Goal: Task Accomplishment & Management: Complete application form

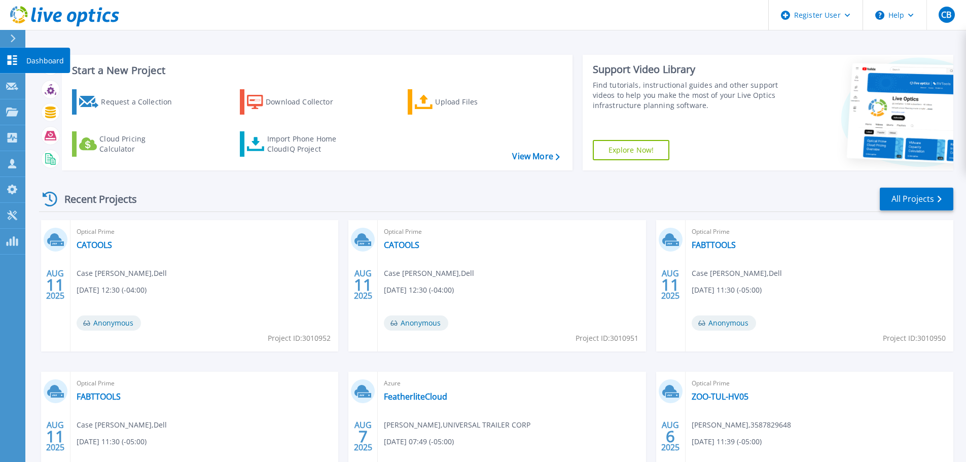
click at [14, 64] on icon at bounding box center [13, 60] width 10 height 10
click at [17, 112] on icon at bounding box center [12, 111] width 12 height 9
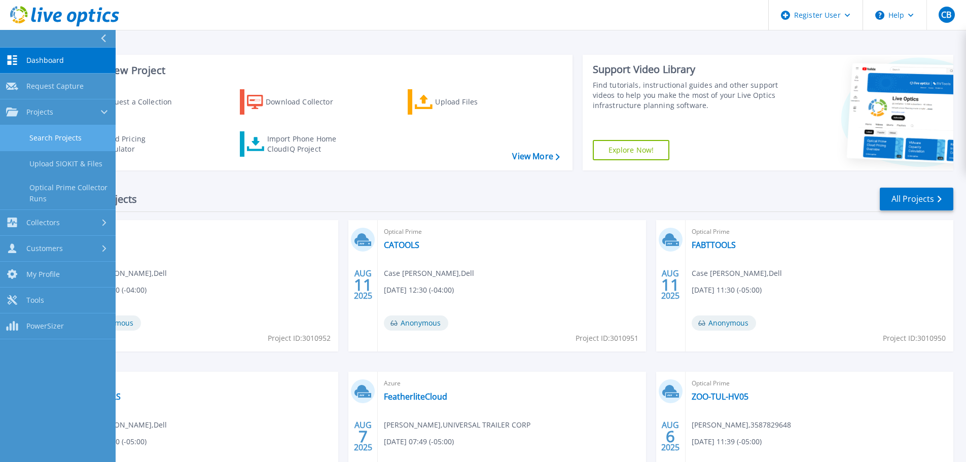
click at [56, 143] on link "Search Projects" at bounding box center [58, 138] width 116 height 26
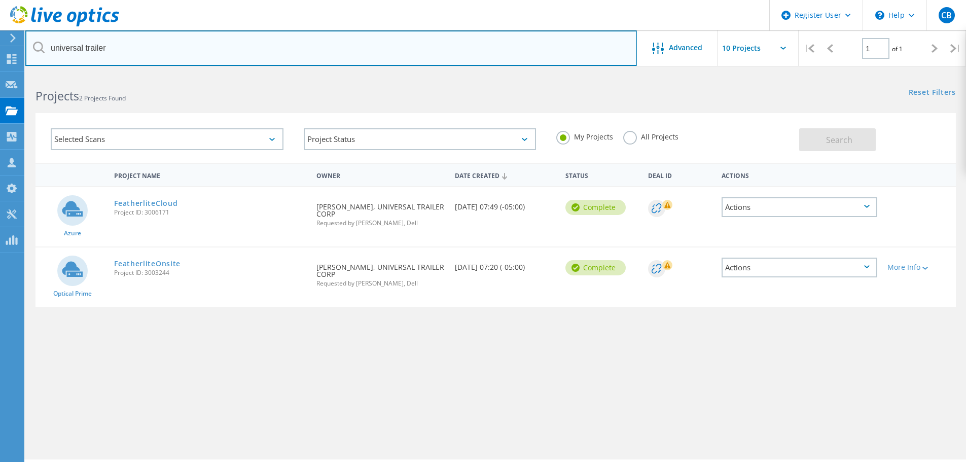
click at [285, 54] on input "universal trailer" at bounding box center [330, 47] width 611 height 35
type input "Claremore"
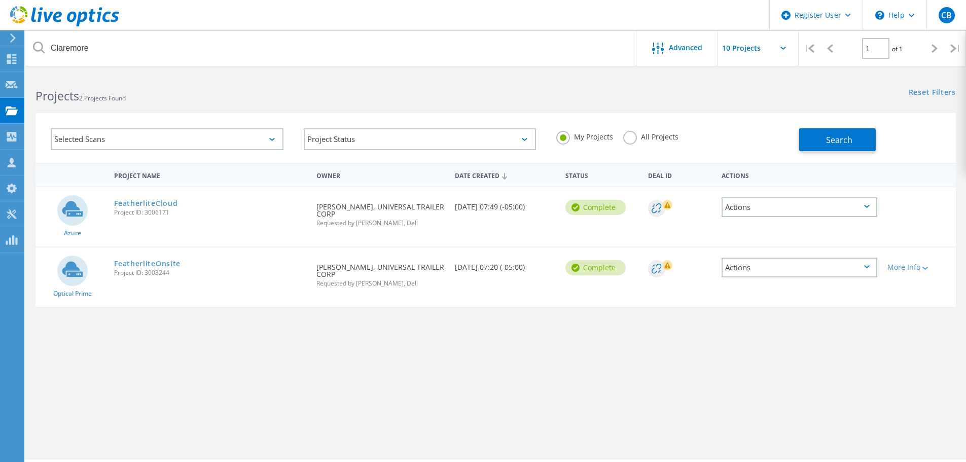
click at [627, 132] on label "All Projects" at bounding box center [650, 136] width 55 height 10
click at [0, 0] on input "All Projects" at bounding box center [0, 0] width 0 height 0
click at [826, 146] on button "Search" at bounding box center [837, 139] width 77 height 23
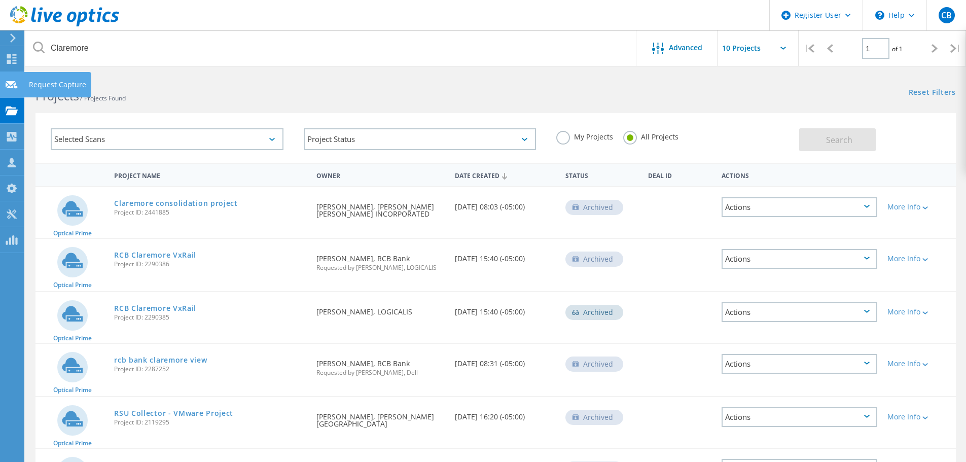
click at [16, 85] on use at bounding box center [12, 85] width 12 height 8
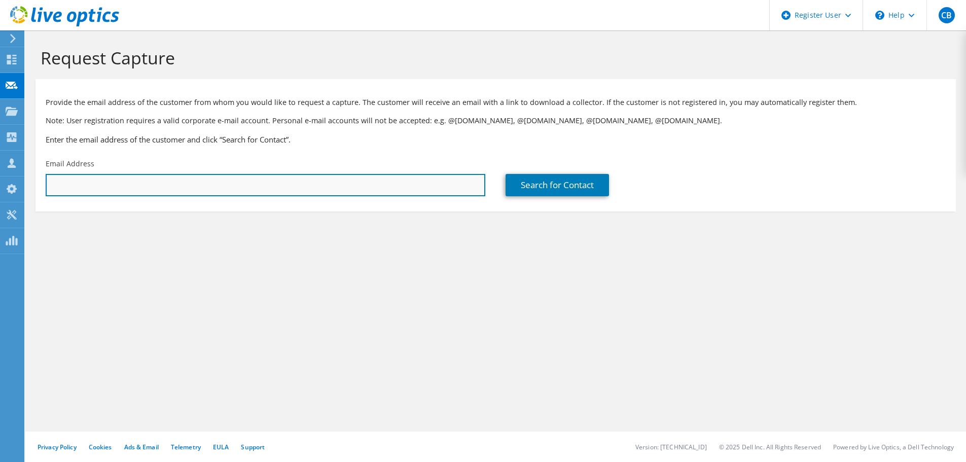
click at [229, 187] on input "text" at bounding box center [265, 185] width 439 height 22
paste input "tim.white@claremore.com"
type input "tim.white@claremore.com"
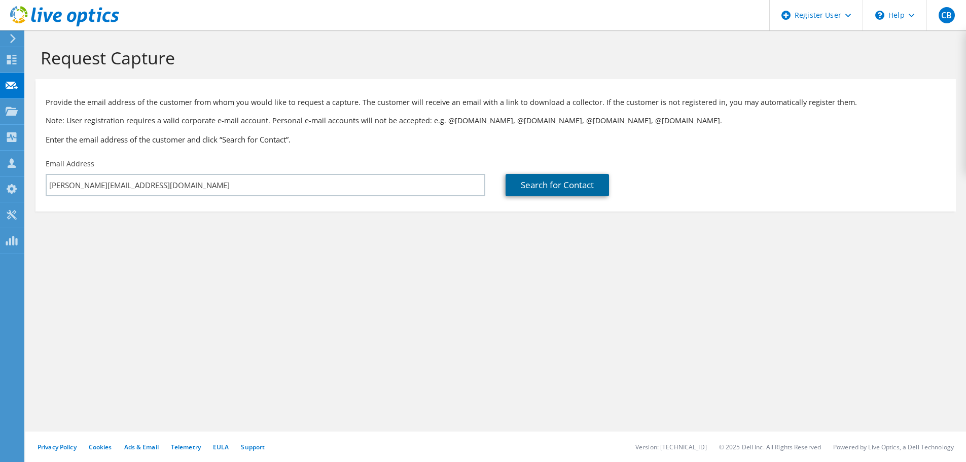
click at [546, 178] on link "Search for Contact" at bounding box center [556, 185] width 103 height 22
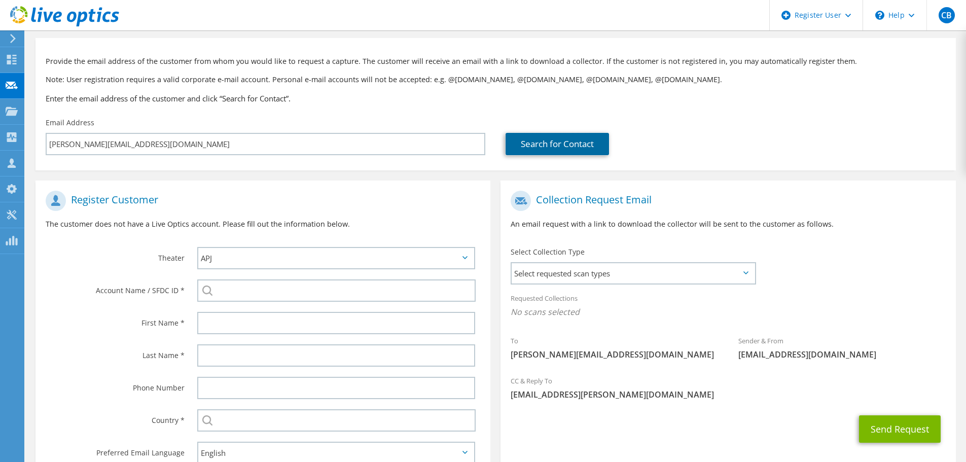
scroll to position [101, 0]
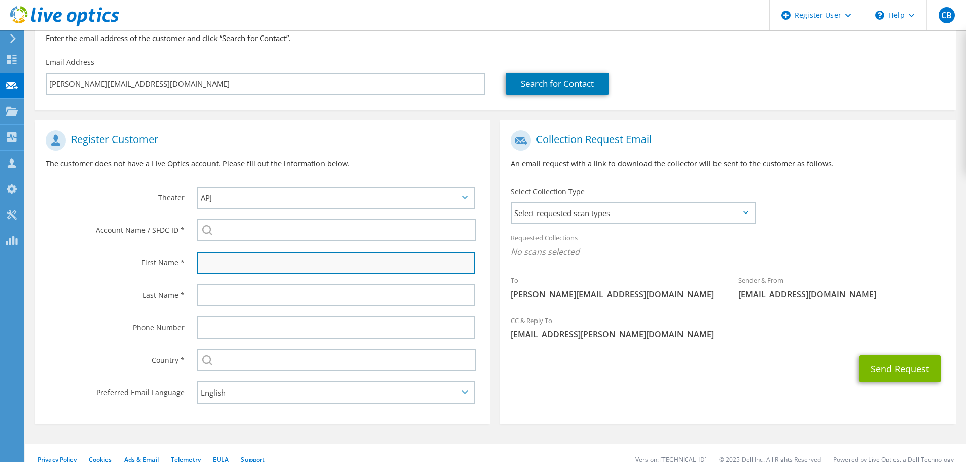
click at [274, 262] on input "text" at bounding box center [336, 262] width 278 height 22
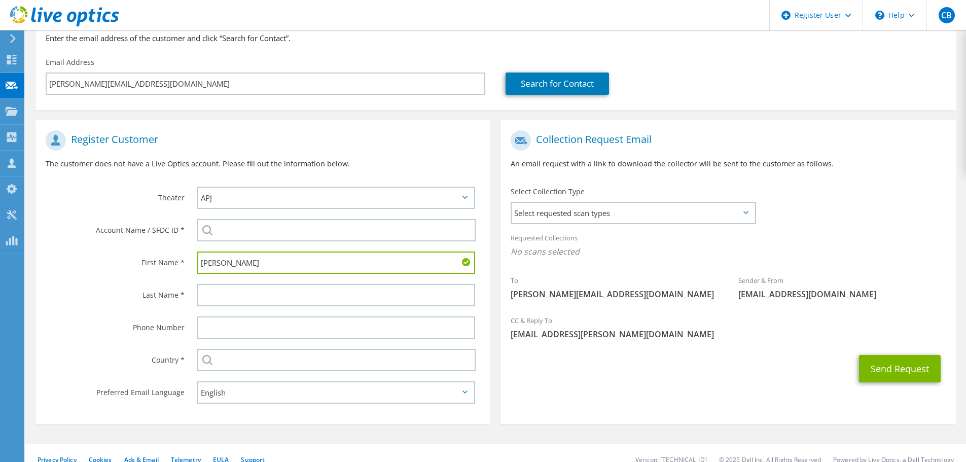
type input "Tim"
type input "White"
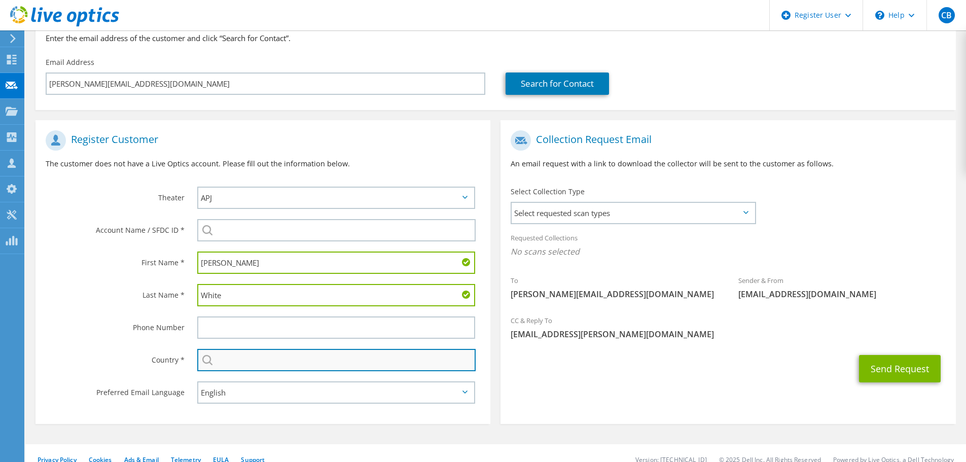
click at [421, 358] on input "text" at bounding box center [336, 360] width 278 height 22
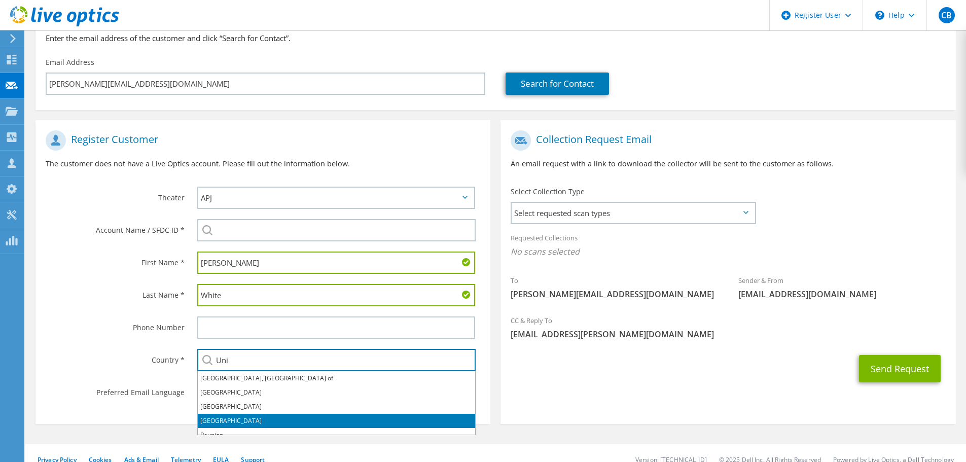
click at [228, 420] on li "United States" at bounding box center [336, 421] width 277 height 14
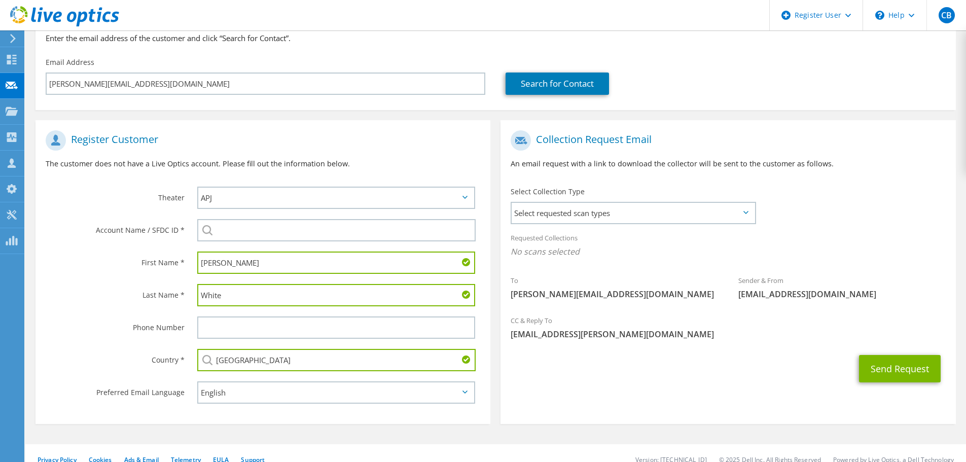
type input "[GEOGRAPHIC_DATA]"
click at [66, 334] on div "Phone Number" at bounding box center [111, 326] width 152 height 31
click at [740, 211] on span "Select requested scan types" at bounding box center [632, 213] width 243 height 20
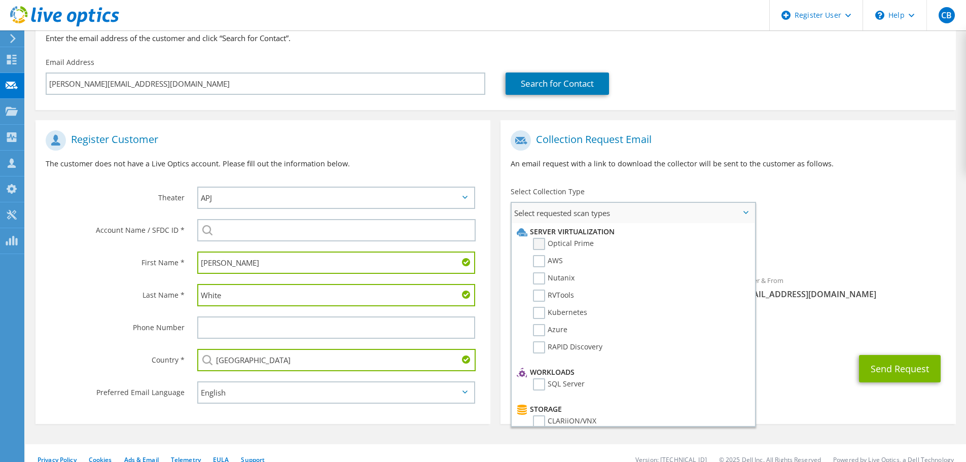
click at [540, 243] on label "Optical Prime" at bounding box center [563, 244] width 61 height 12
click at [0, 0] on input "Optical Prime" at bounding box center [0, 0] width 0 height 0
click at [862, 267] on div "Requested Collections No scans selected Optical Prime" at bounding box center [727, 250] width 455 height 46
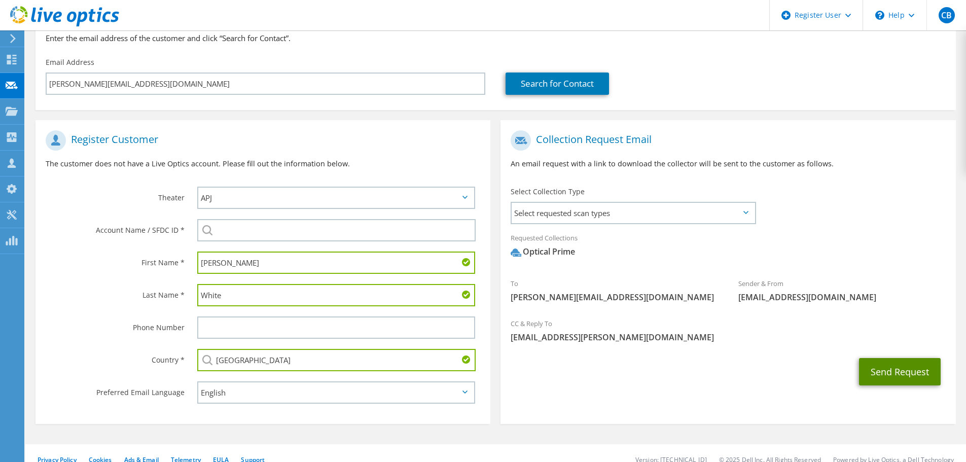
click at [899, 374] on button "Send Request" at bounding box center [900, 371] width 82 height 27
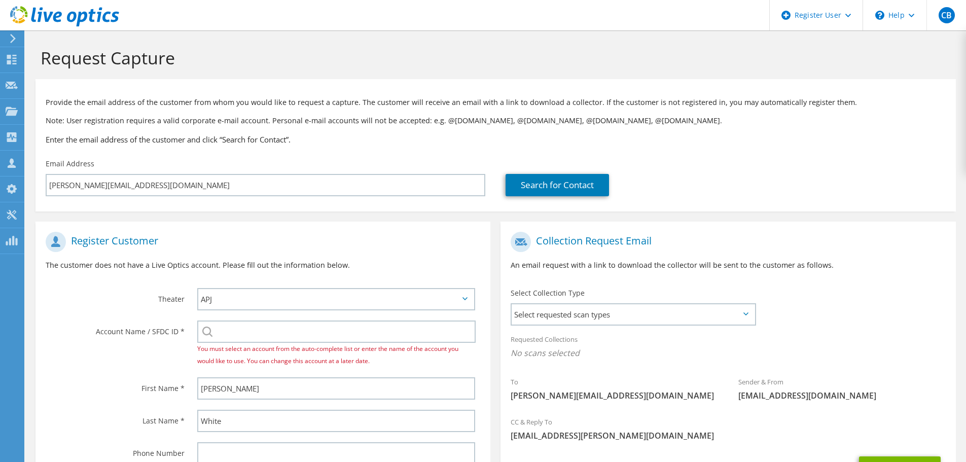
select select "224"
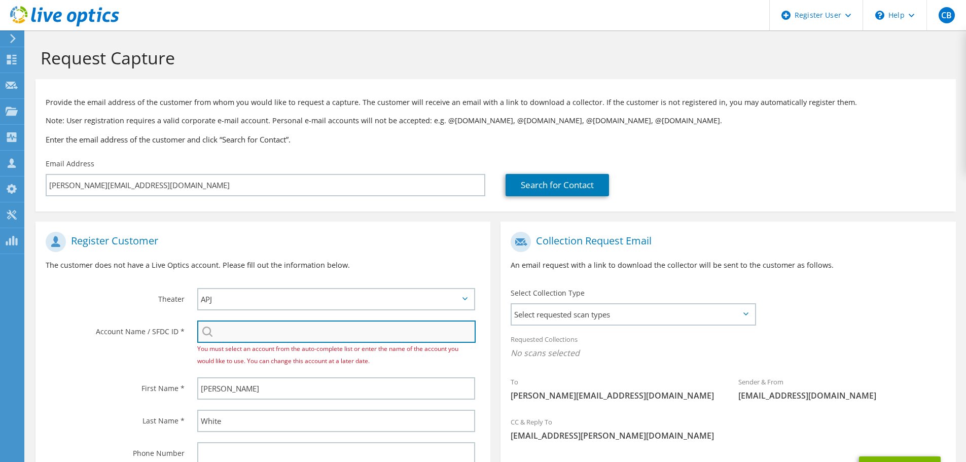
click at [266, 336] on input "search" at bounding box center [336, 331] width 278 height 22
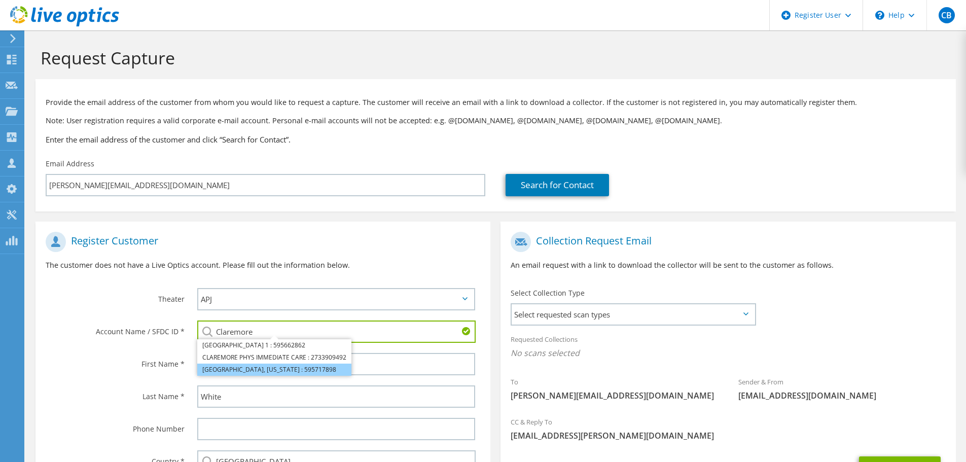
click at [325, 366] on li "[GEOGRAPHIC_DATA], [US_STATE] : 595717898" at bounding box center [274, 369] width 154 height 12
type input "[GEOGRAPHIC_DATA], [US_STATE] : 595717898"
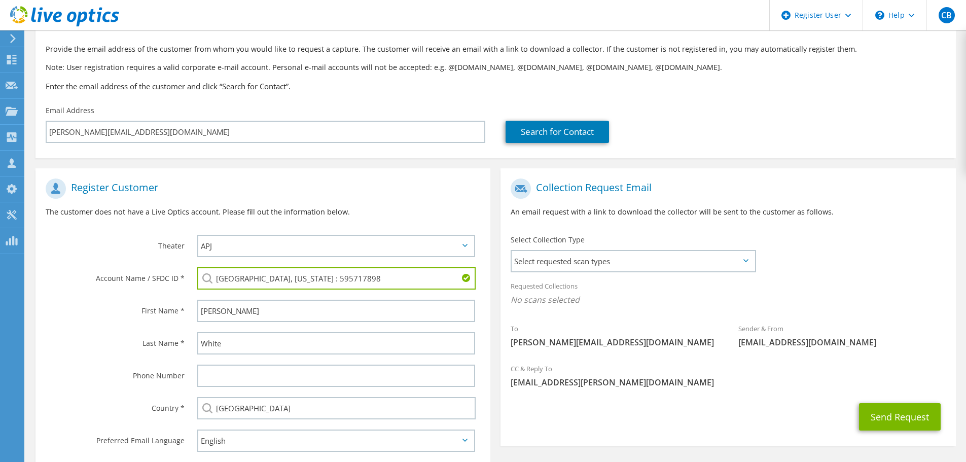
scroll to position [114, 0]
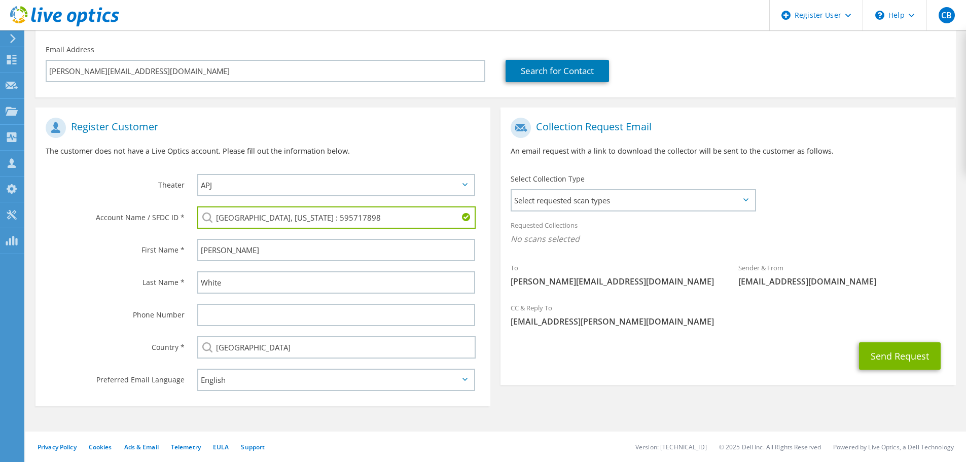
click at [799, 353] on div "Send Request" at bounding box center [727, 356] width 455 height 38
click at [867, 350] on button "Send Request" at bounding box center [900, 355] width 82 height 27
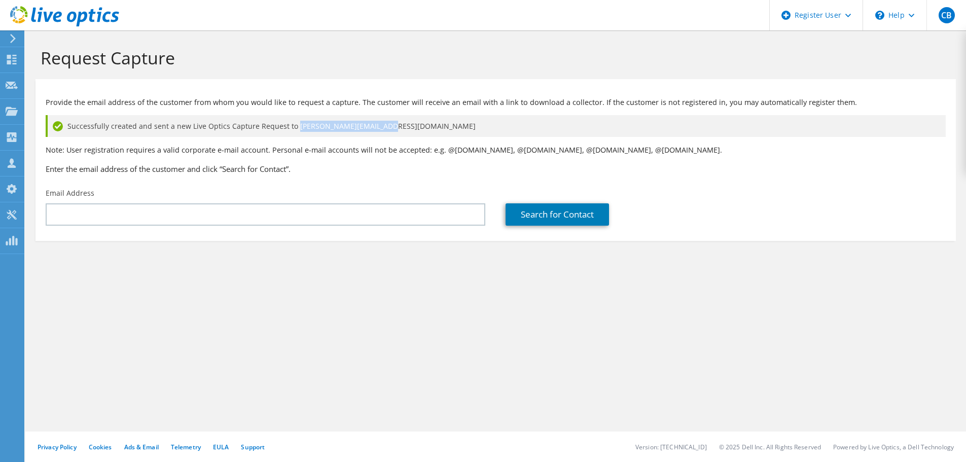
drag, startPoint x: 371, startPoint y: 125, endPoint x: 290, endPoint y: 128, distance: 80.1
click at [290, 128] on div "Successfully created and sent a new Live Optics Capture Request to [PERSON_NAME…" at bounding box center [496, 126] width 900 height 22
copy span "[PERSON_NAME][EMAIL_ADDRESS][DOMAIN_NAME]"
